Goal: Task Accomplishment & Management: Manage account settings

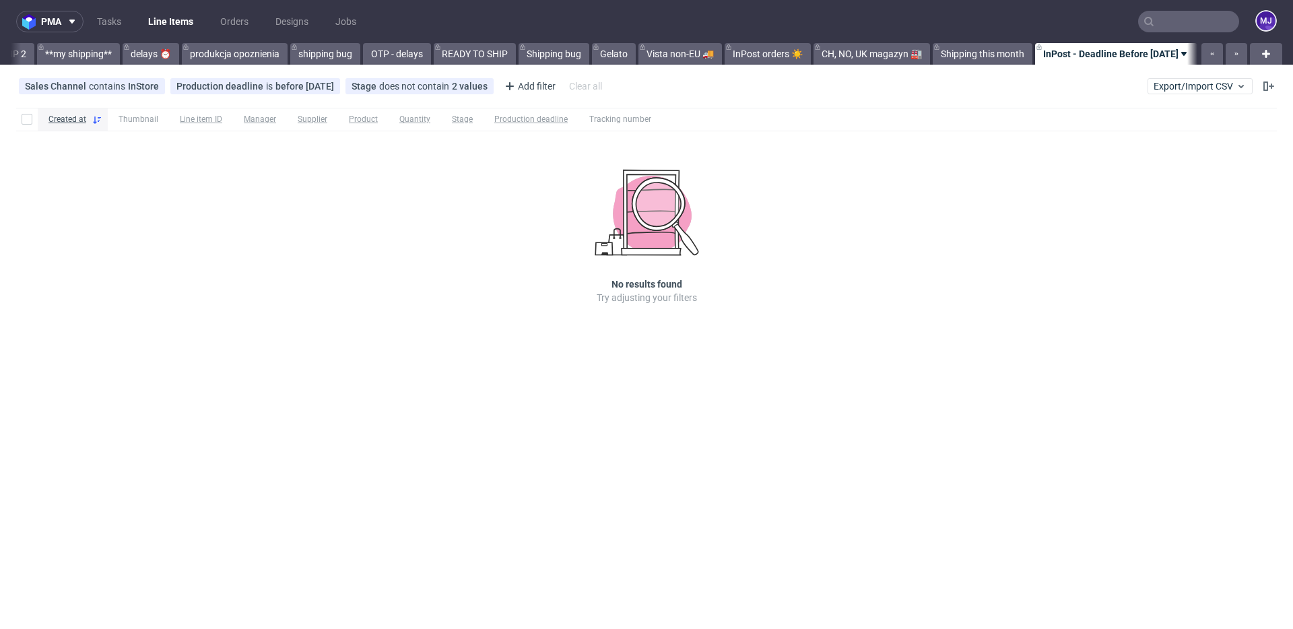
scroll to position [0, 2399]
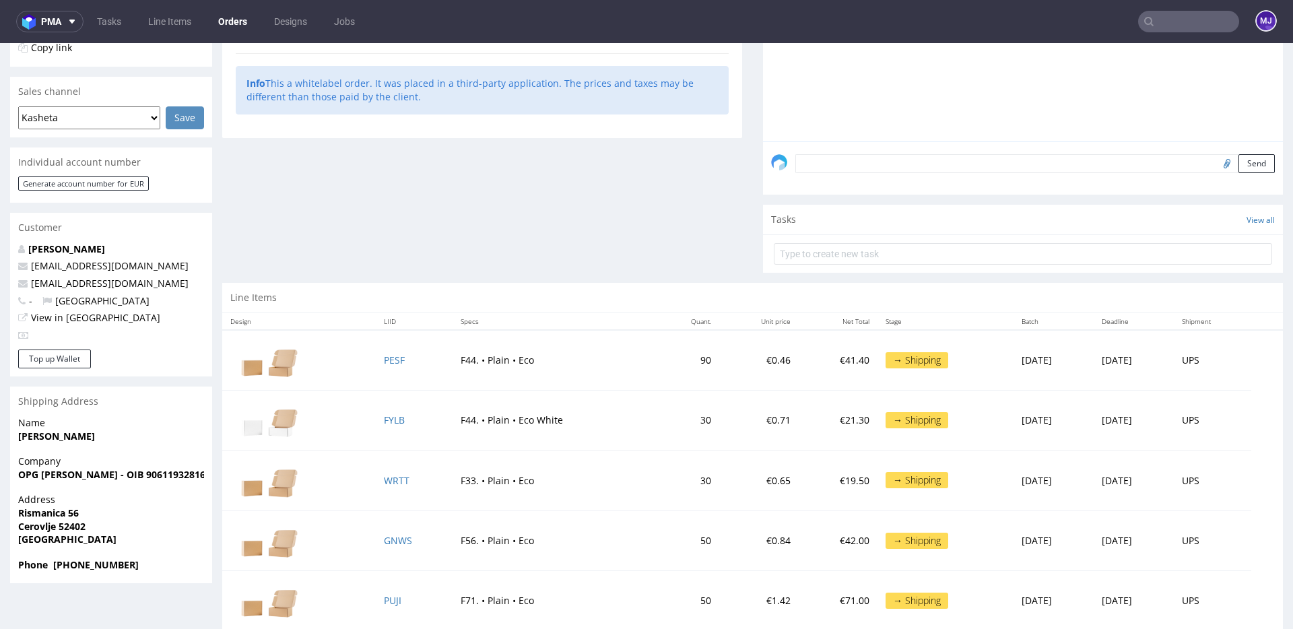
scroll to position [318, 0]
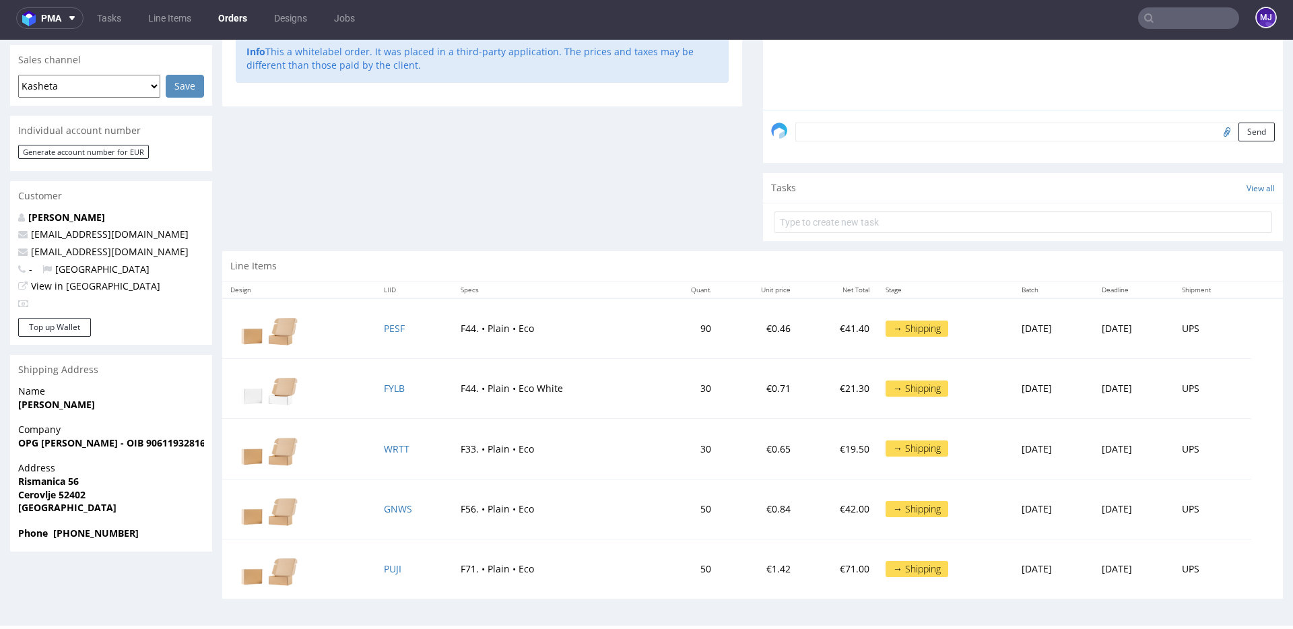
scroll to position [3, 0]
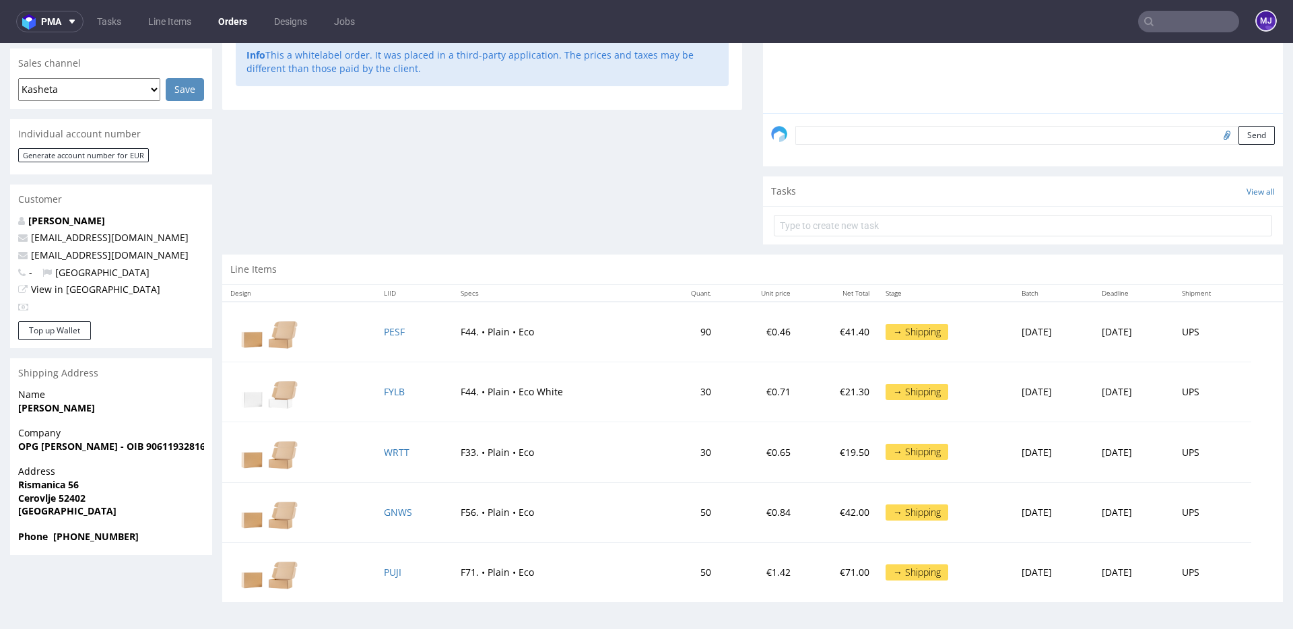
scroll to position [3, 0]
